Goal: Task Accomplishment & Management: Manage account settings

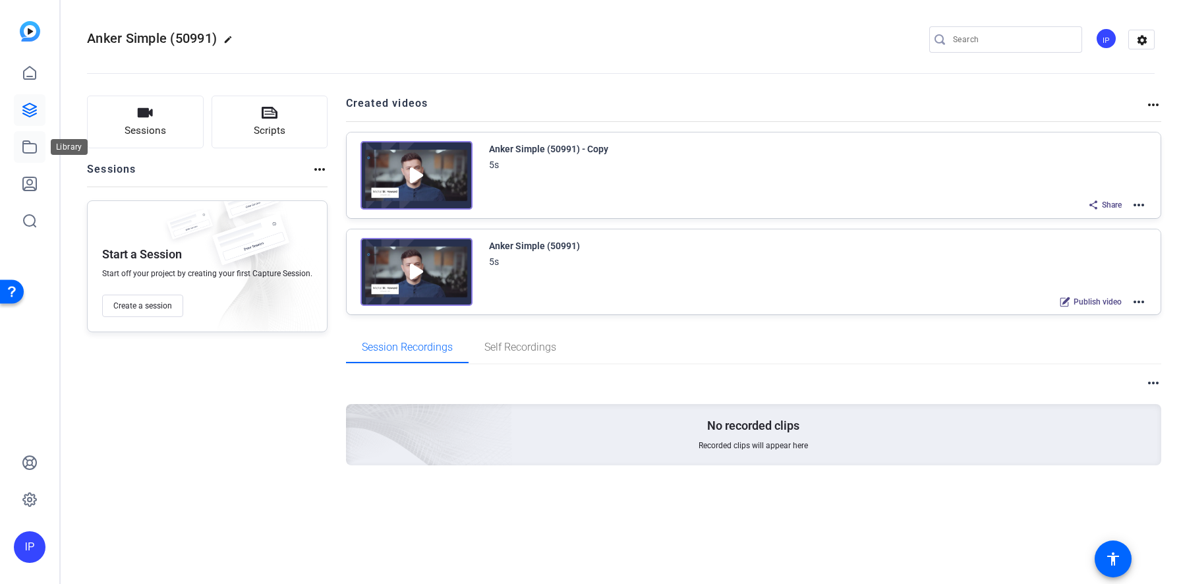
click at [29, 145] on icon at bounding box center [30, 147] width 16 height 16
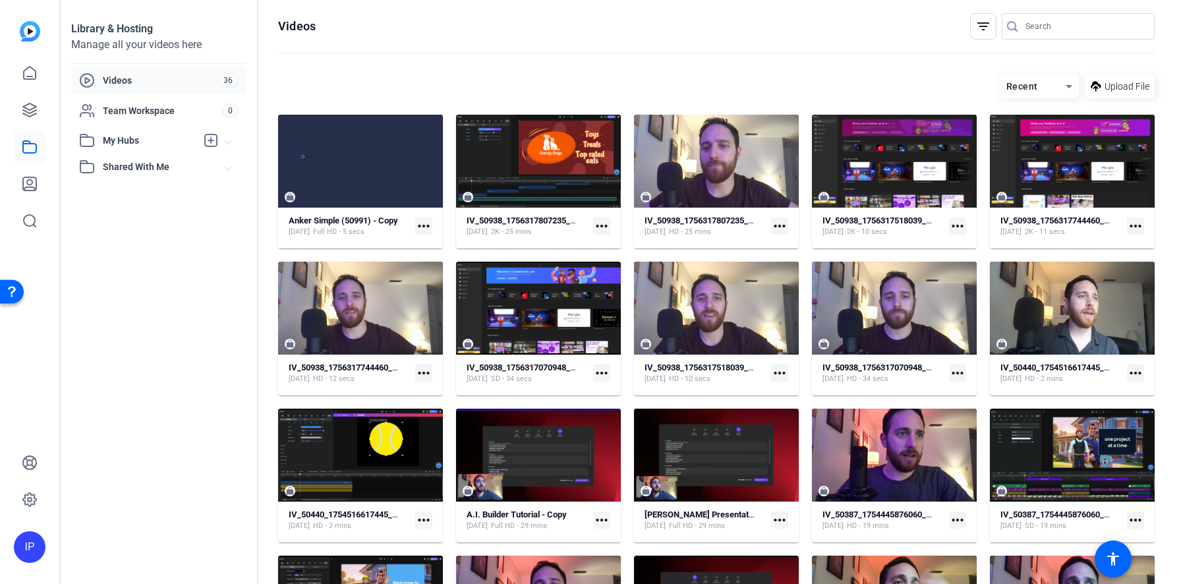
click at [424, 225] on mat-icon "more_horiz" at bounding box center [423, 225] width 17 height 17
click at [459, 314] on span "Manage Hubs" at bounding box center [453, 312] width 55 height 16
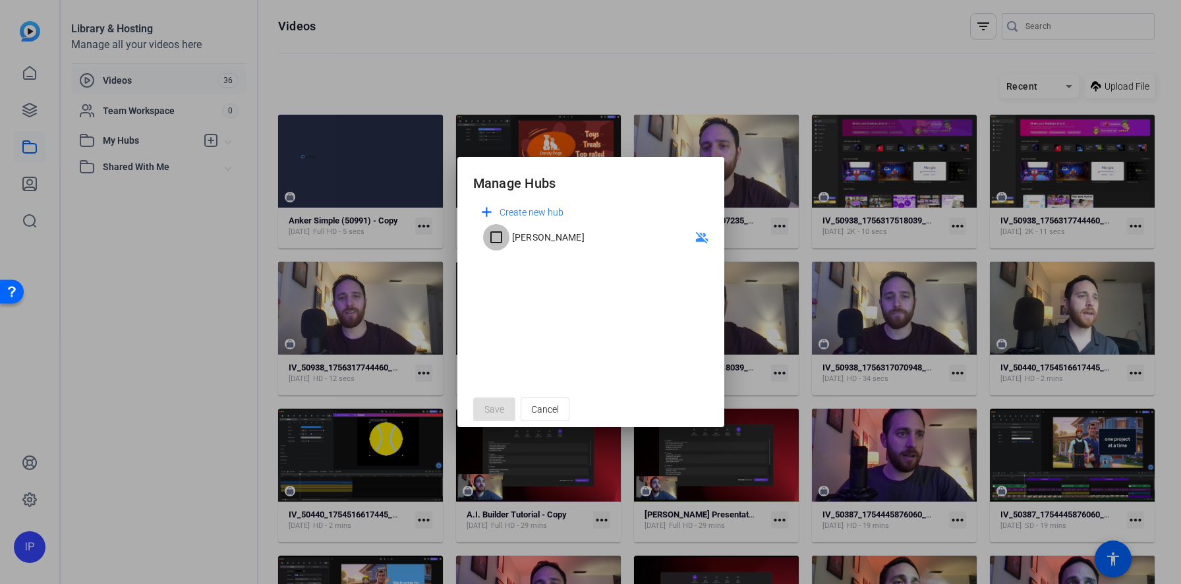
click at [498, 243] on input "[PERSON_NAME]" at bounding box center [496, 237] width 26 height 26
checkbox input "true"
click at [552, 408] on span "Cancel" at bounding box center [545, 409] width 28 height 25
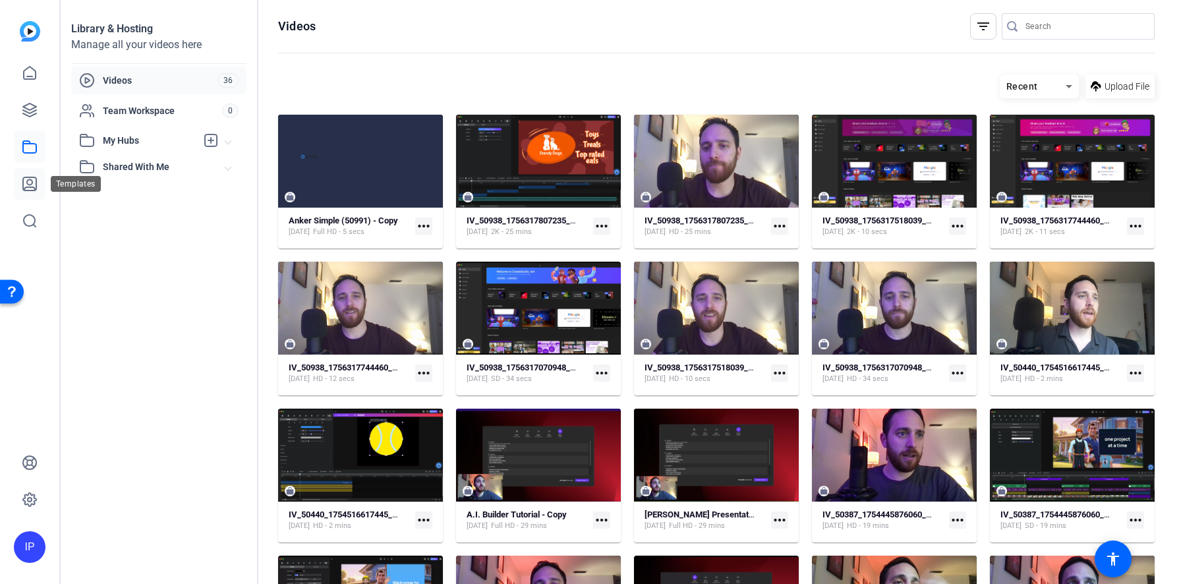
click at [30, 185] on icon at bounding box center [29, 183] width 13 height 13
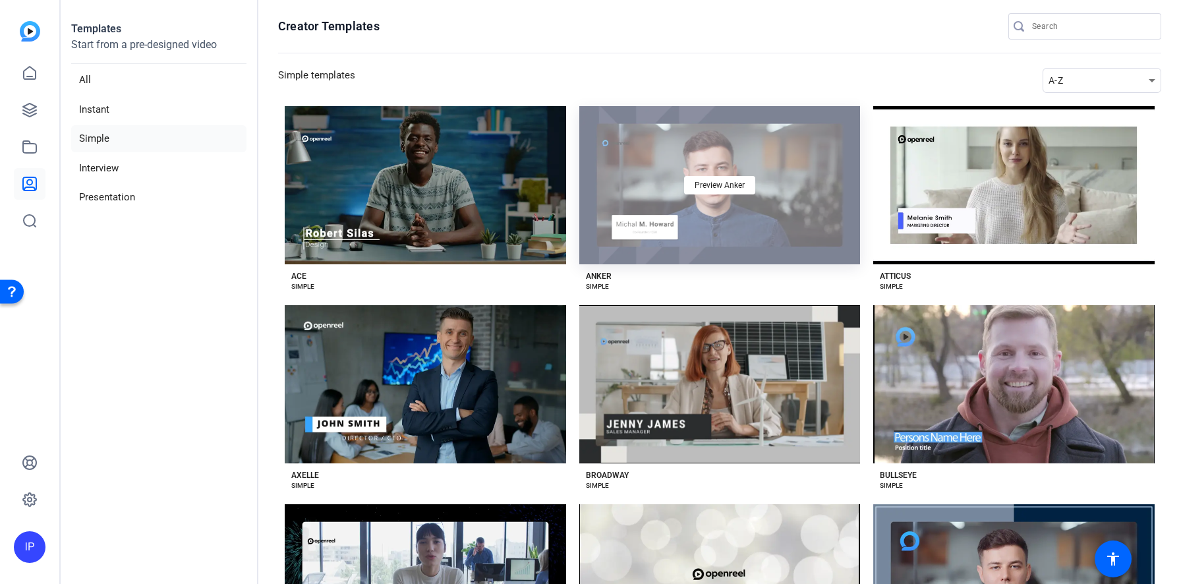
click at [704, 227] on div "Preview Anker" at bounding box center [719, 185] width 281 height 158
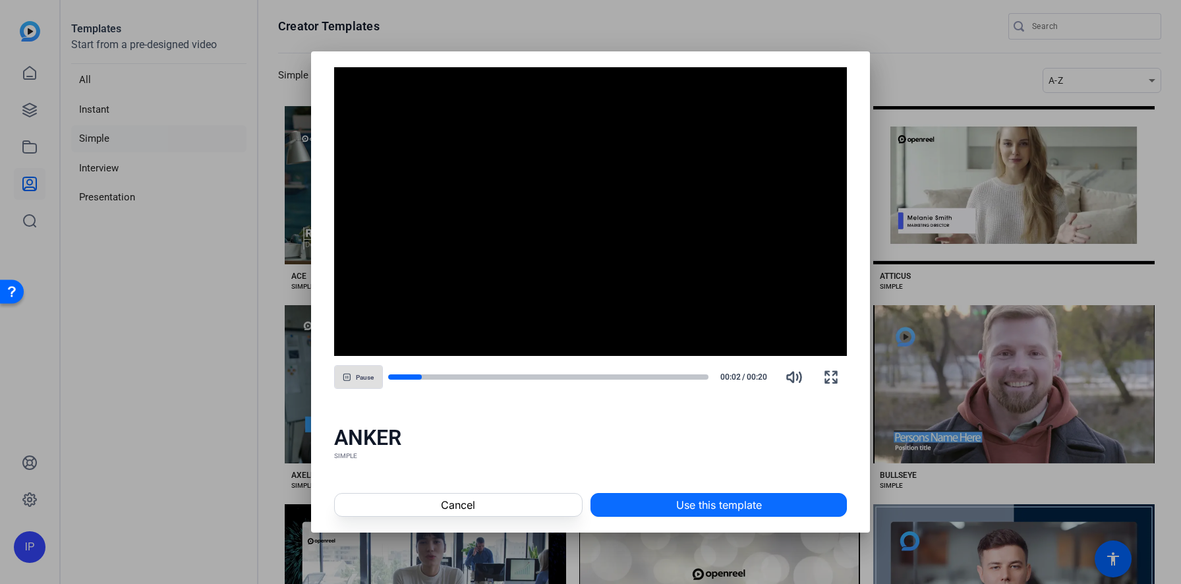
click at [676, 507] on span "Use this template" at bounding box center [719, 505] width 86 height 16
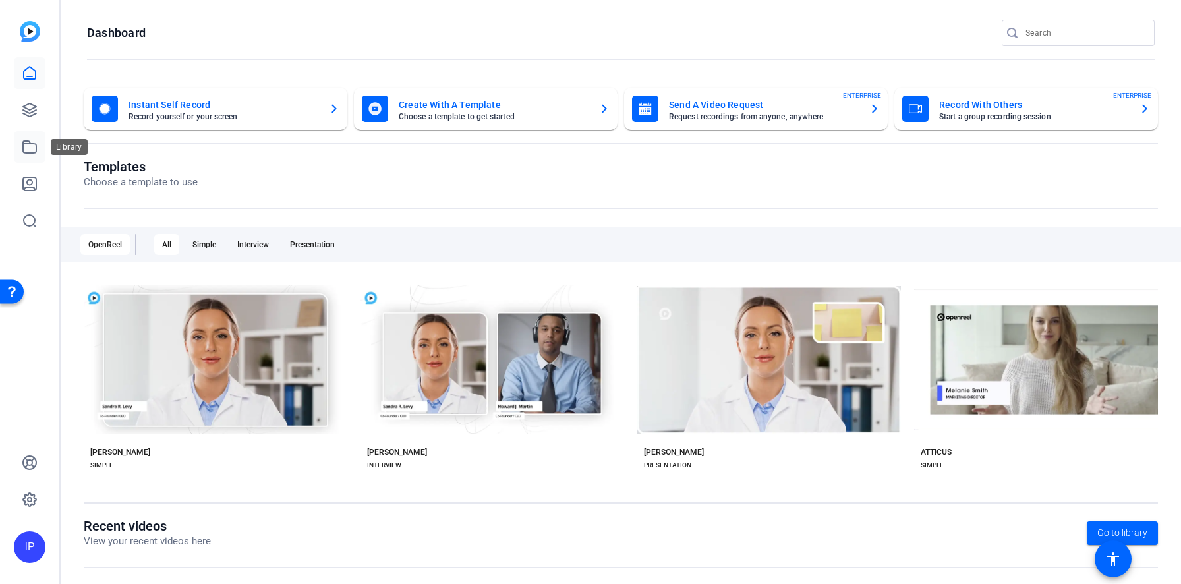
click at [30, 150] on icon at bounding box center [30, 147] width 16 height 16
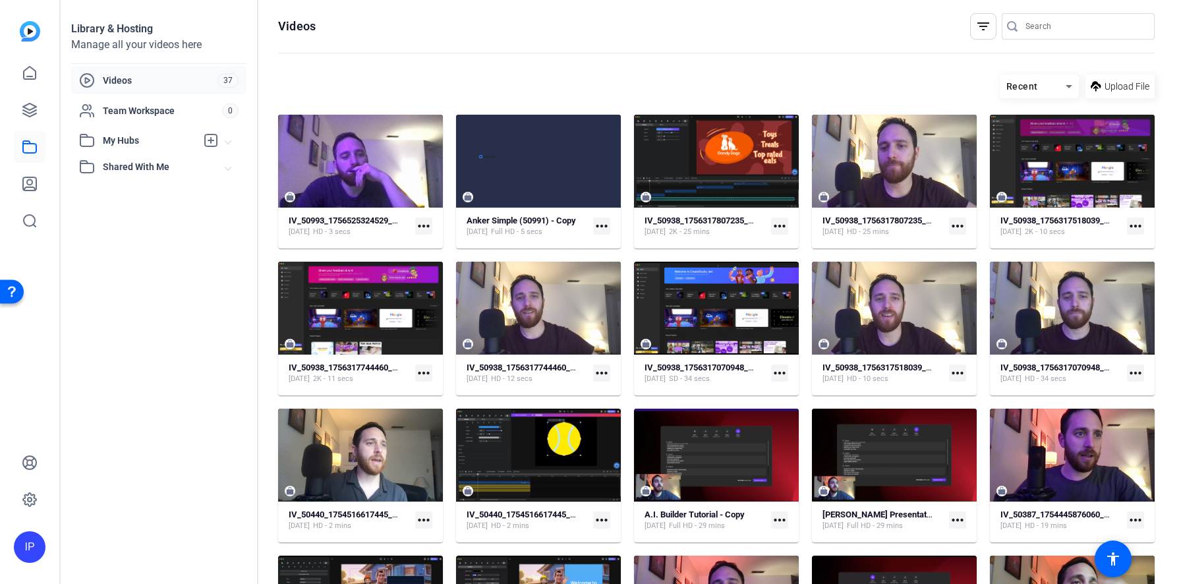
click at [420, 225] on mat-icon "more_horiz" at bounding box center [423, 225] width 17 height 17
click at [344, 221] on div at bounding box center [590, 292] width 1181 height 584
click at [344, 221] on strong "IV_50993_1756525324529_webcam" at bounding box center [357, 220] width 136 height 10
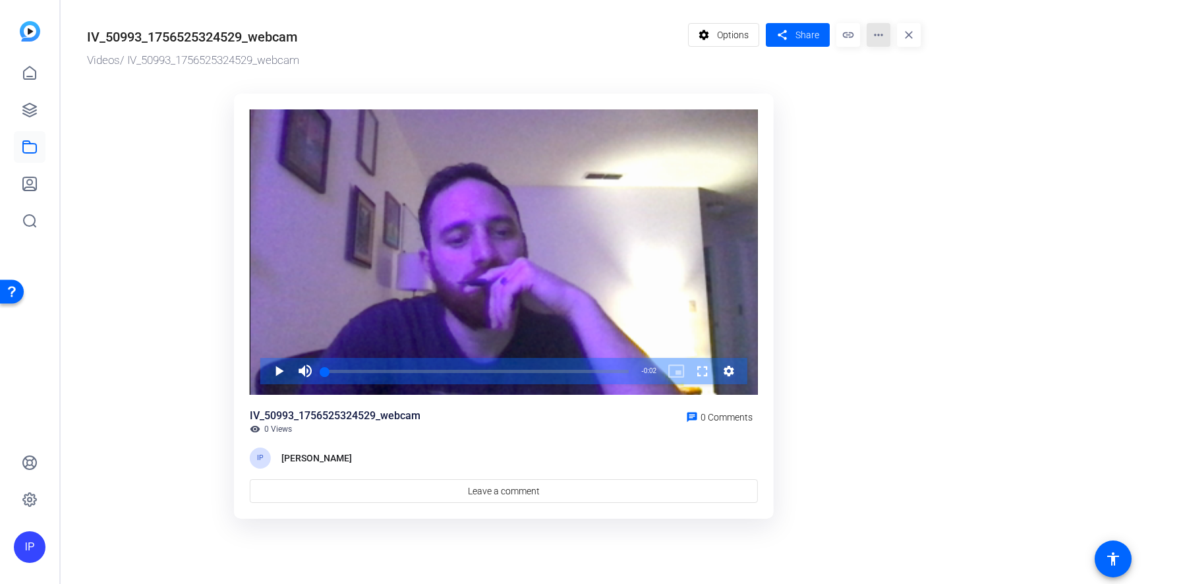
click at [884, 38] on mat-icon "more_horiz" at bounding box center [879, 35] width 24 height 24
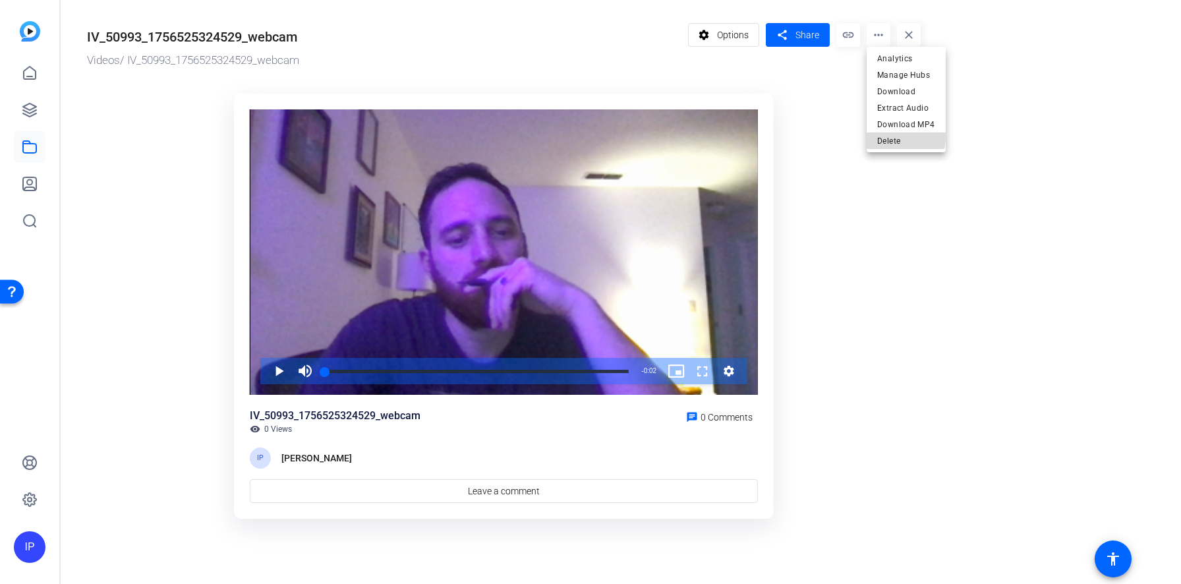
click at [892, 136] on span "Delete" at bounding box center [906, 141] width 58 height 16
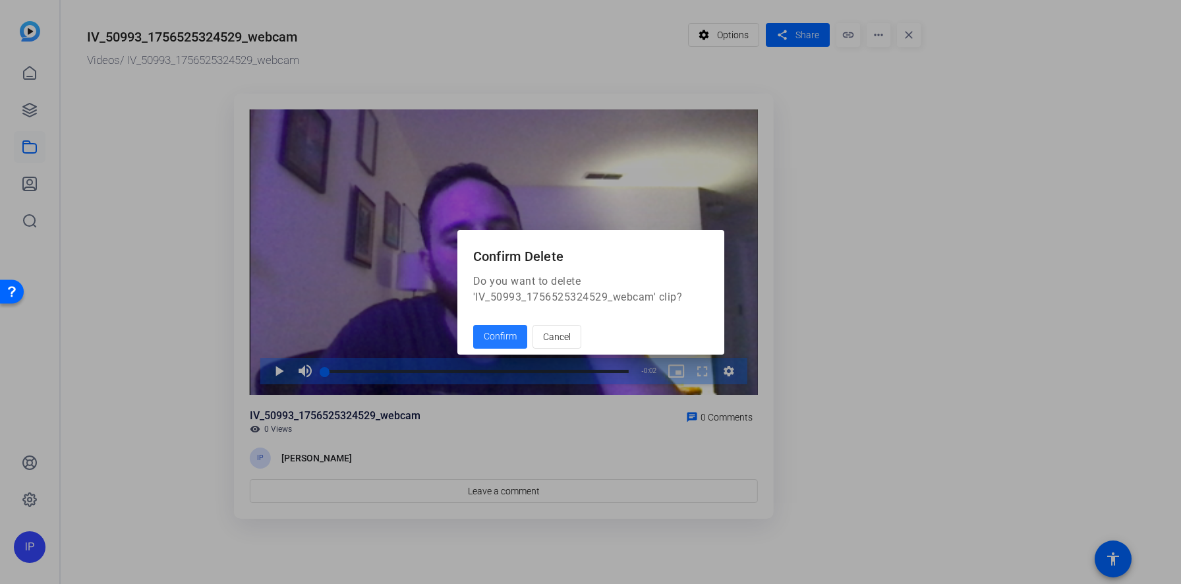
click at [503, 333] on span "Confirm" at bounding box center [500, 336] width 33 height 14
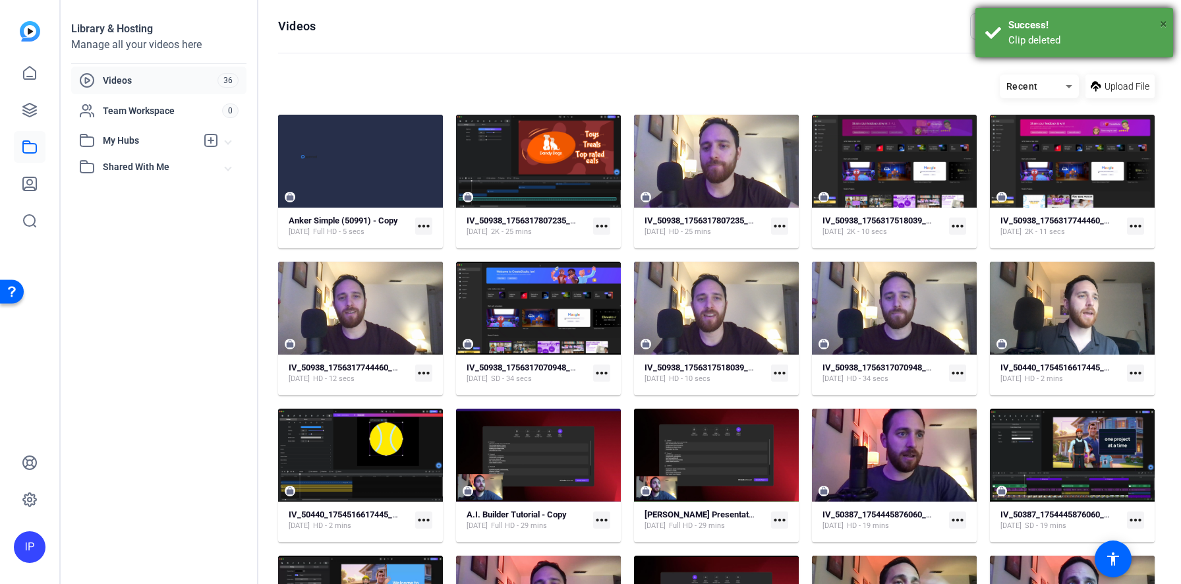
click at [1162, 23] on span "×" at bounding box center [1163, 24] width 7 height 16
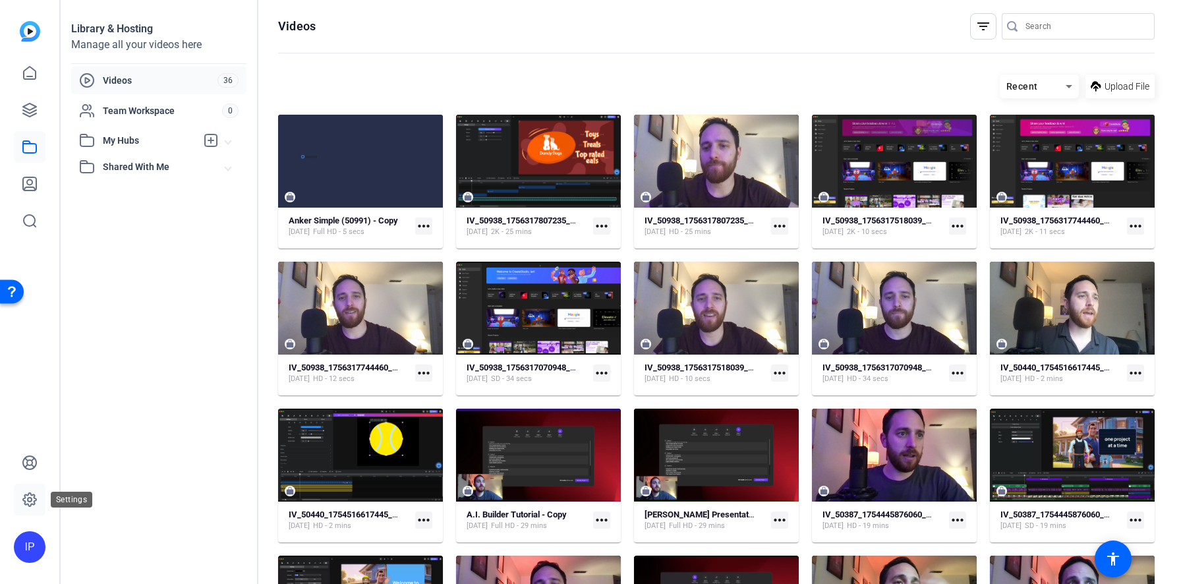
click at [28, 501] on icon at bounding box center [30, 500] width 4 height 4
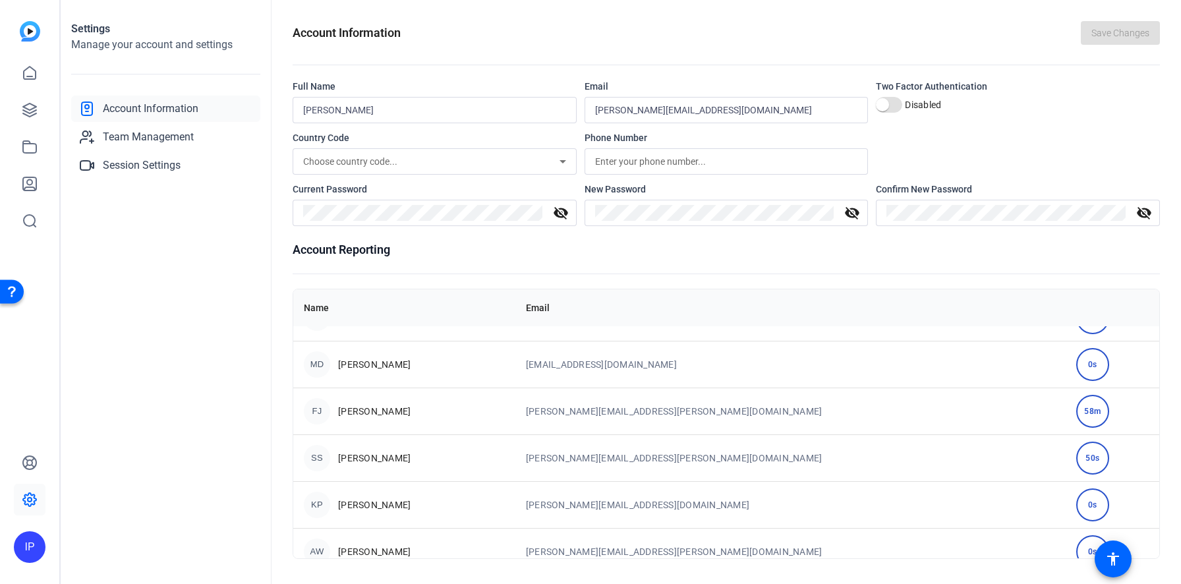
scroll to position [843, 0]
